Goal: Information Seeking & Learning: Learn about a topic

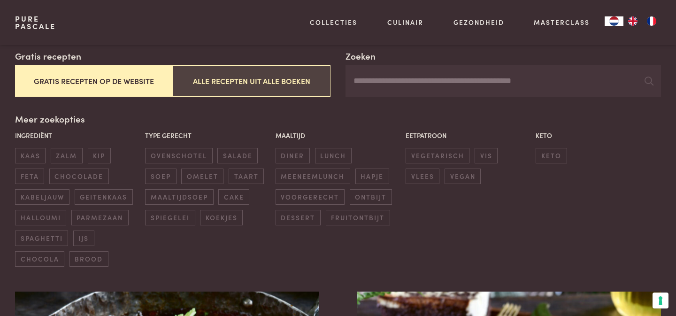
click at [288, 95] on button "Alle recepten uit alle boeken" at bounding box center [252, 80] width 158 height 31
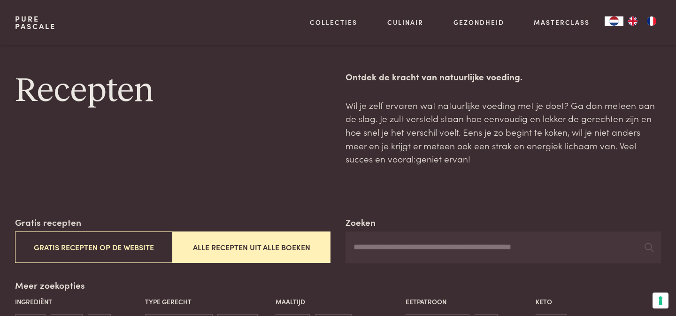
scroll to position [60, 0]
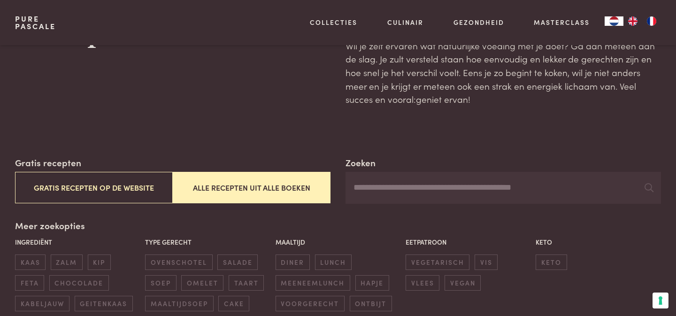
click at [435, 199] on input "Zoeken" at bounding box center [504, 188] width 316 height 32
type input "********"
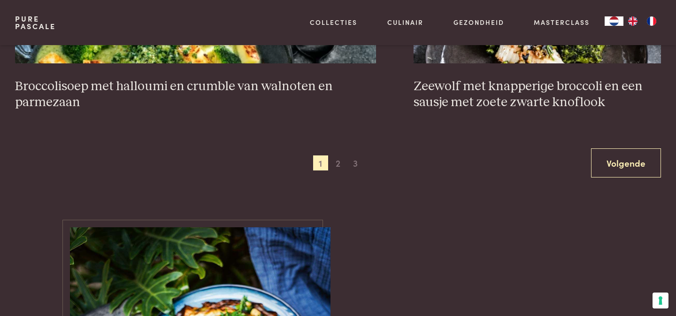
scroll to position [1888, 0]
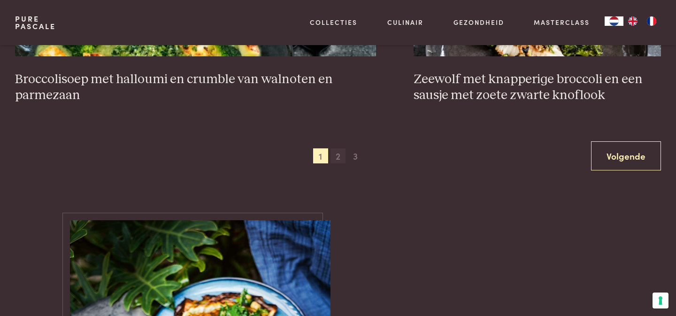
click at [332, 157] on span "2" at bounding box center [338, 155] width 15 height 15
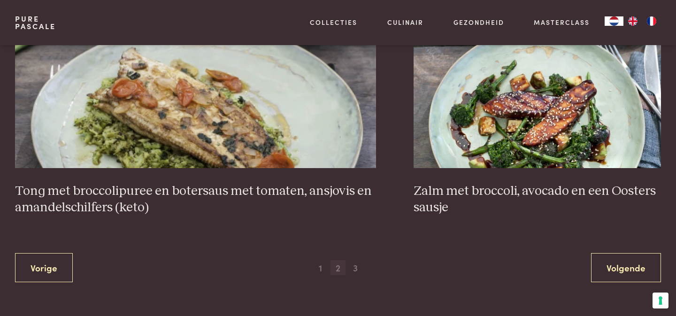
scroll to position [1809, 0]
click at [353, 262] on span "3" at bounding box center [355, 267] width 15 height 15
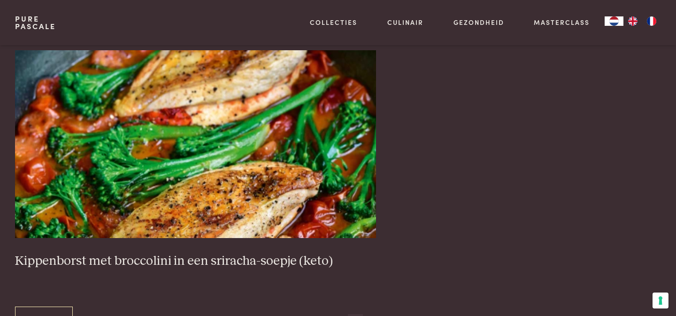
scroll to position [956, 0]
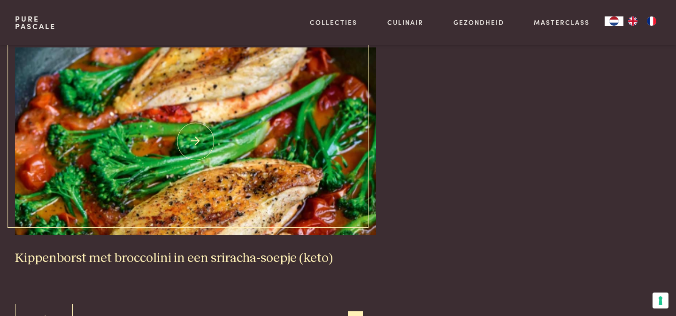
click at [216, 145] on img at bounding box center [196, 141] width 362 height 188
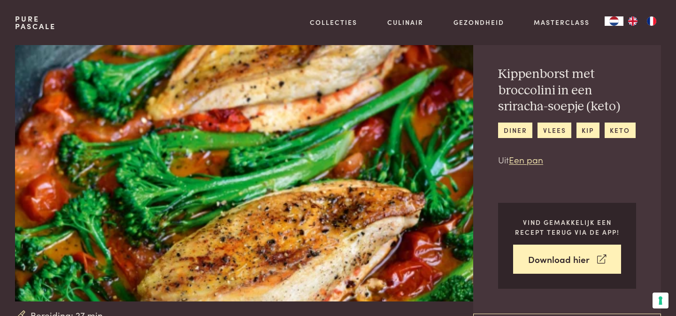
scroll to position [40, 0]
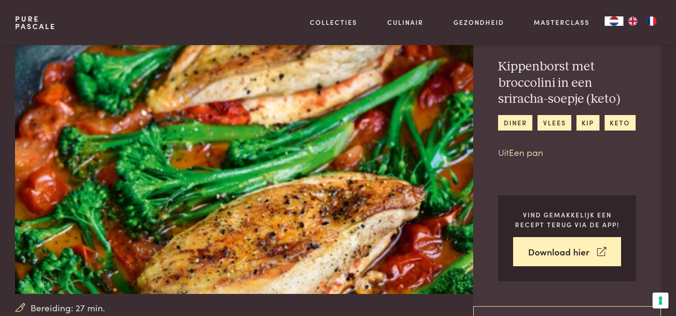
click at [531, 155] on link "Een pan" at bounding box center [526, 152] width 34 height 13
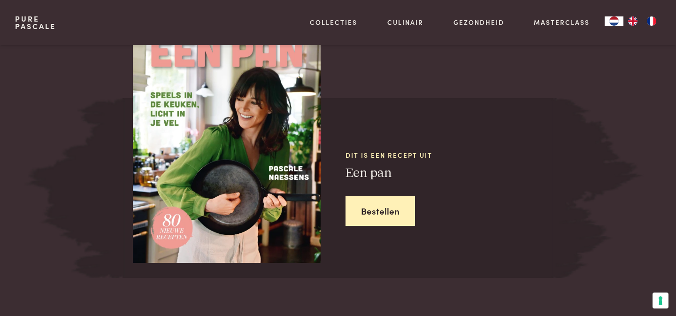
scroll to position [832, 0]
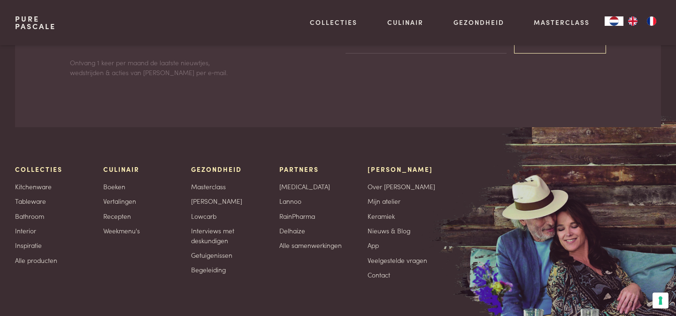
scroll to position [1696, 0]
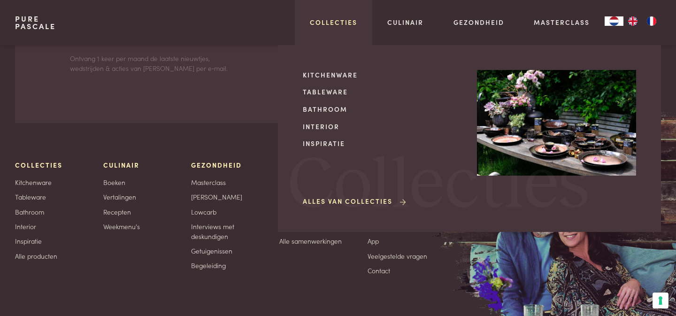
click at [340, 24] on link "Collecties" at bounding box center [333, 22] width 47 height 10
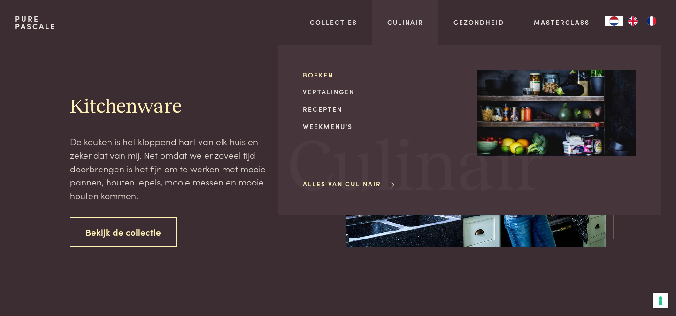
click at [323, 73] on link "Boeken" at bounding box center [382, 75] width 159 height 10
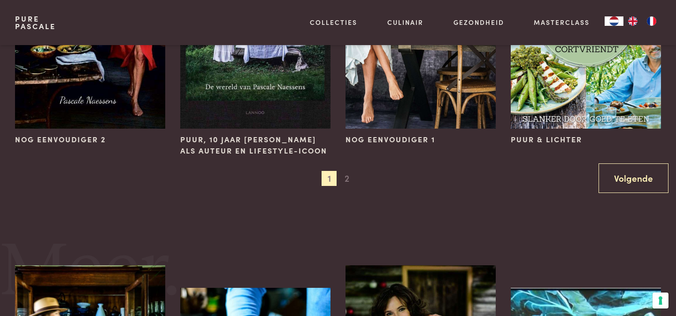
scroll to position [1089, 0]
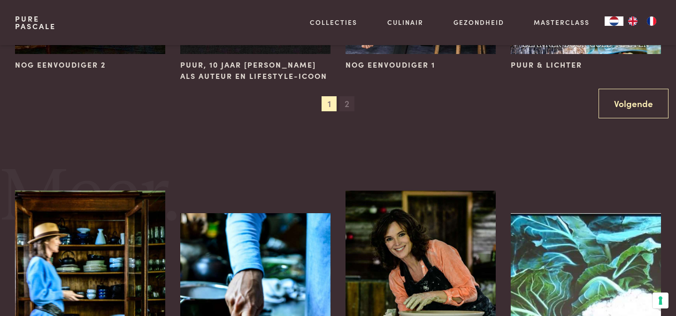
click at [346, 105] on span "2" at bounding box center [347, 103] width 15 height 15
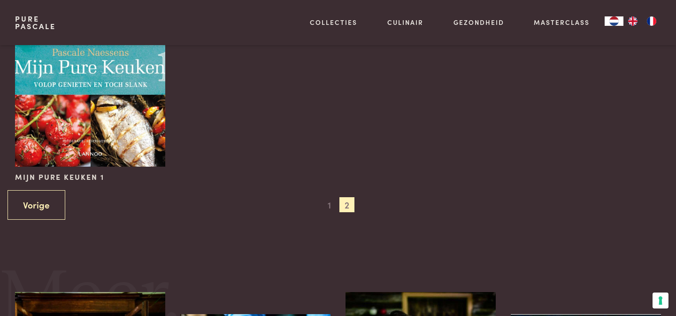
scroll to position [724, 0]
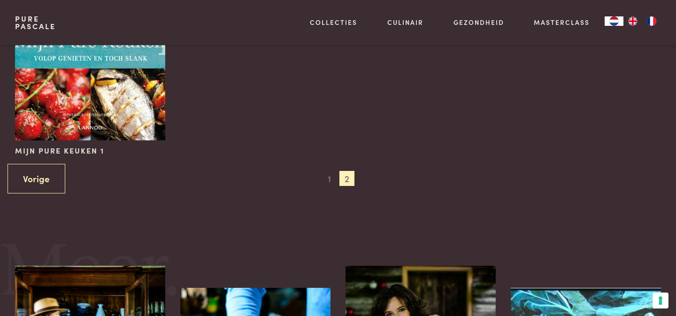
click at [328, 170] on div "Vorige 1 2 Volgende" at bounding box center [338, 179] width 661 height 30
click at [328, 175] on span "1" at bounding box center [329, 178] width 15 height 15
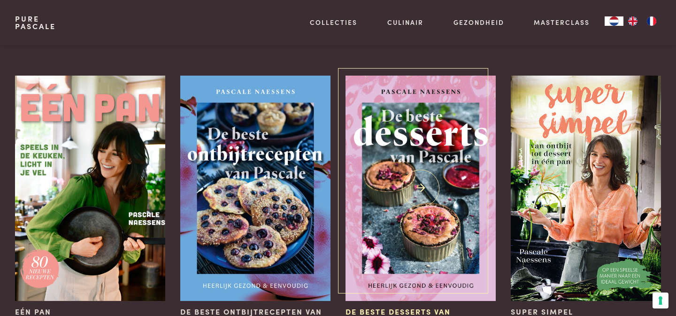
scroll to position [50, 0]
